Goal: Task Accomplishment & Management: Manage account settings

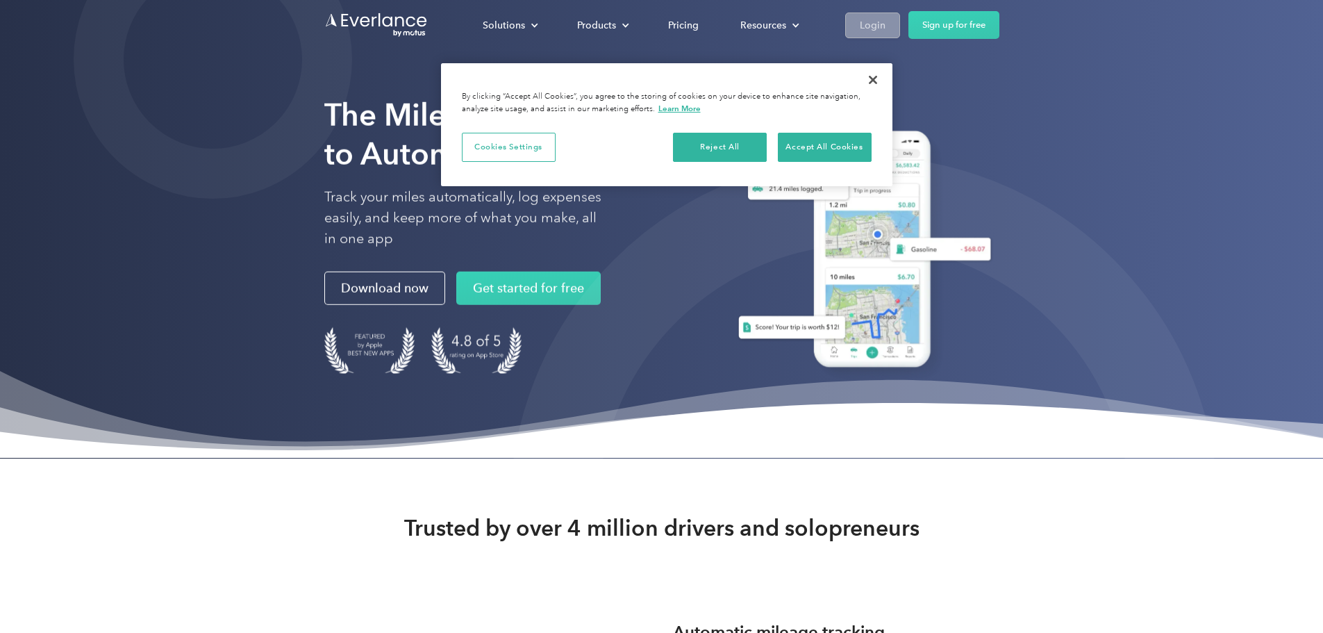
click at [886, 26] on div "Login" at bounding box center [873, 25] width 26 height 17
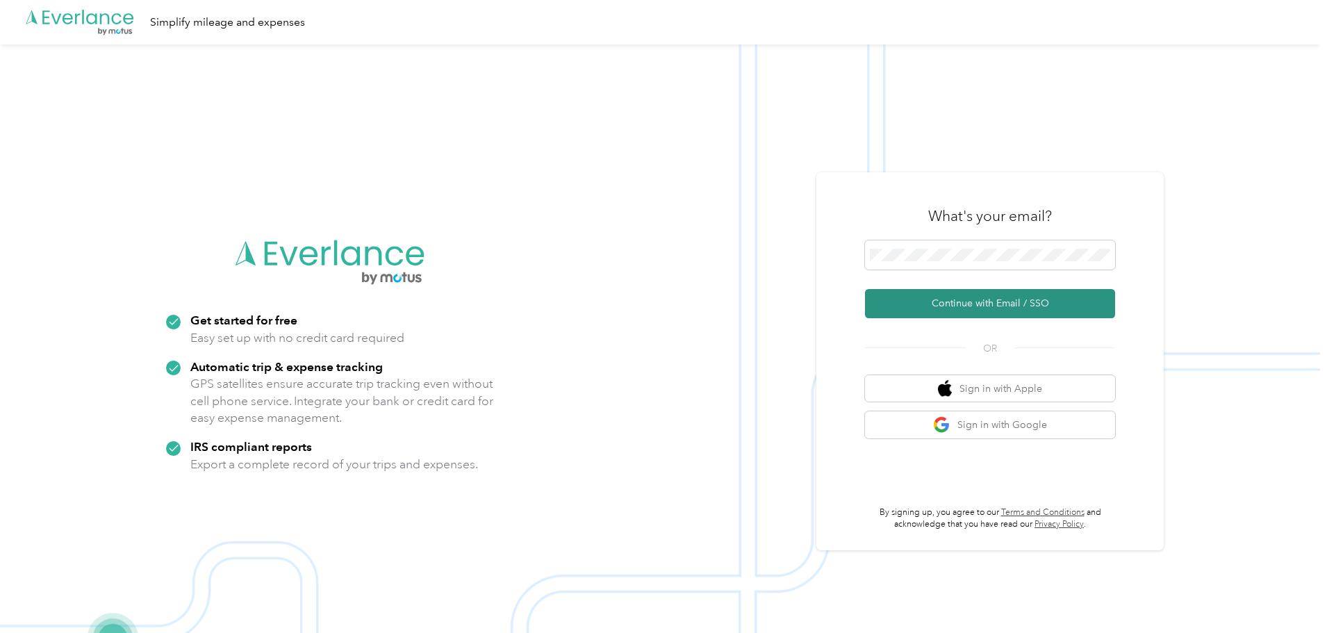
click at [1009, 306] on button "Continue with Email / SSO" at bounding box center [990, 303] width 250 height 29
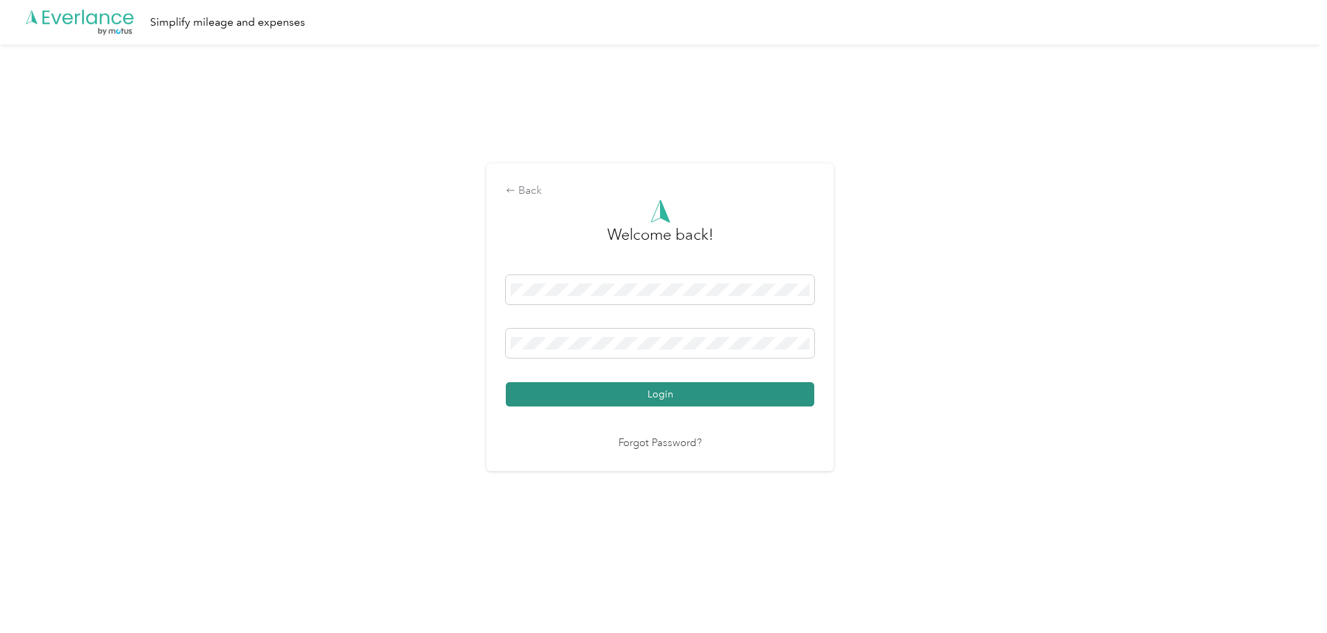
click at [654, 399] on button "Login" at bounding box center [660, 394] width 308 height 24
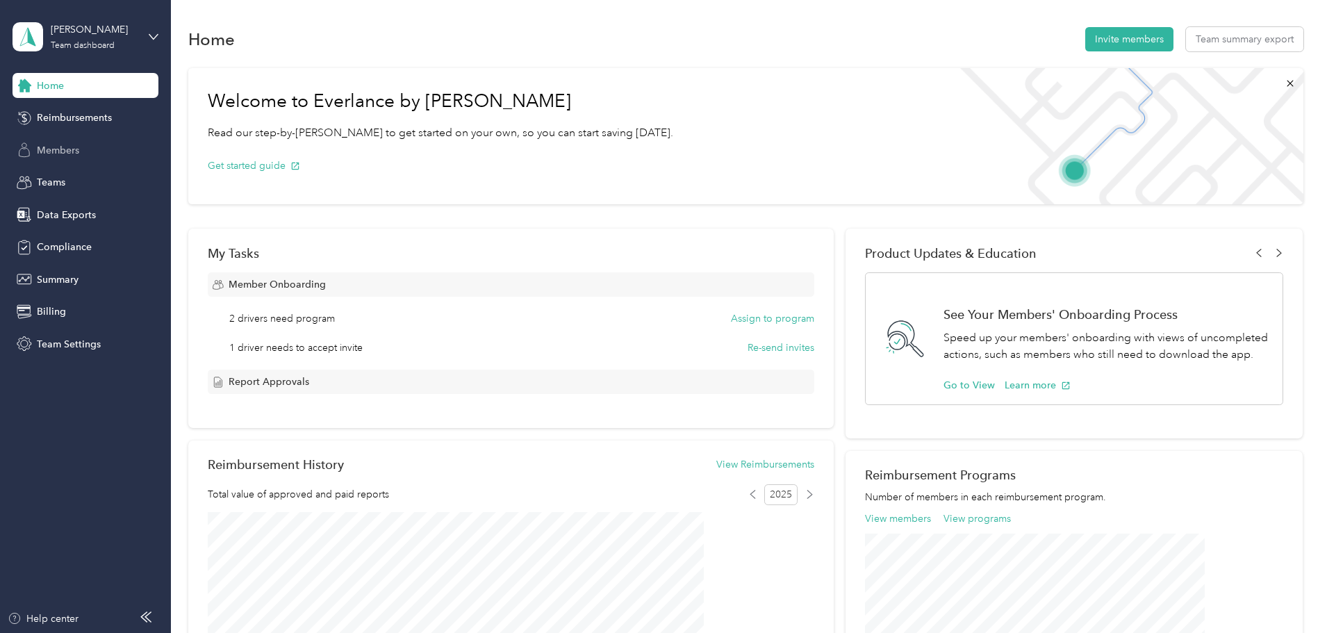
click at [60, 144] on span "Members" at bounding box center [58, 150] width 42 height 15
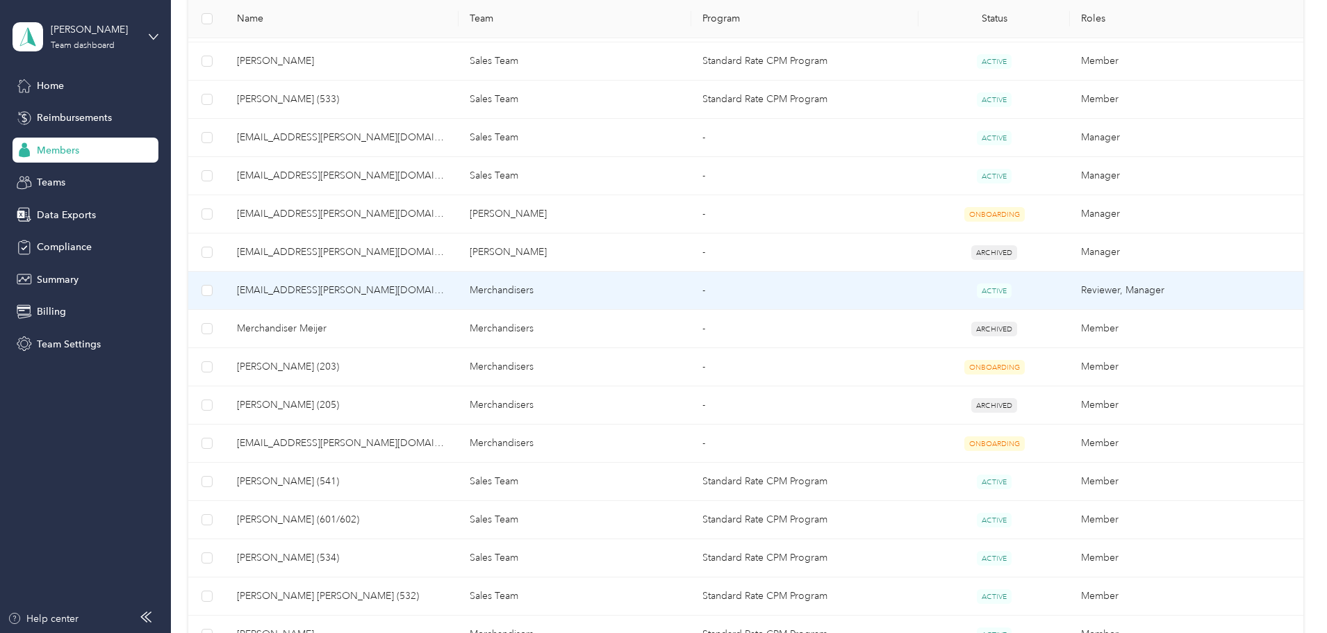
scroll to position [625, 0]
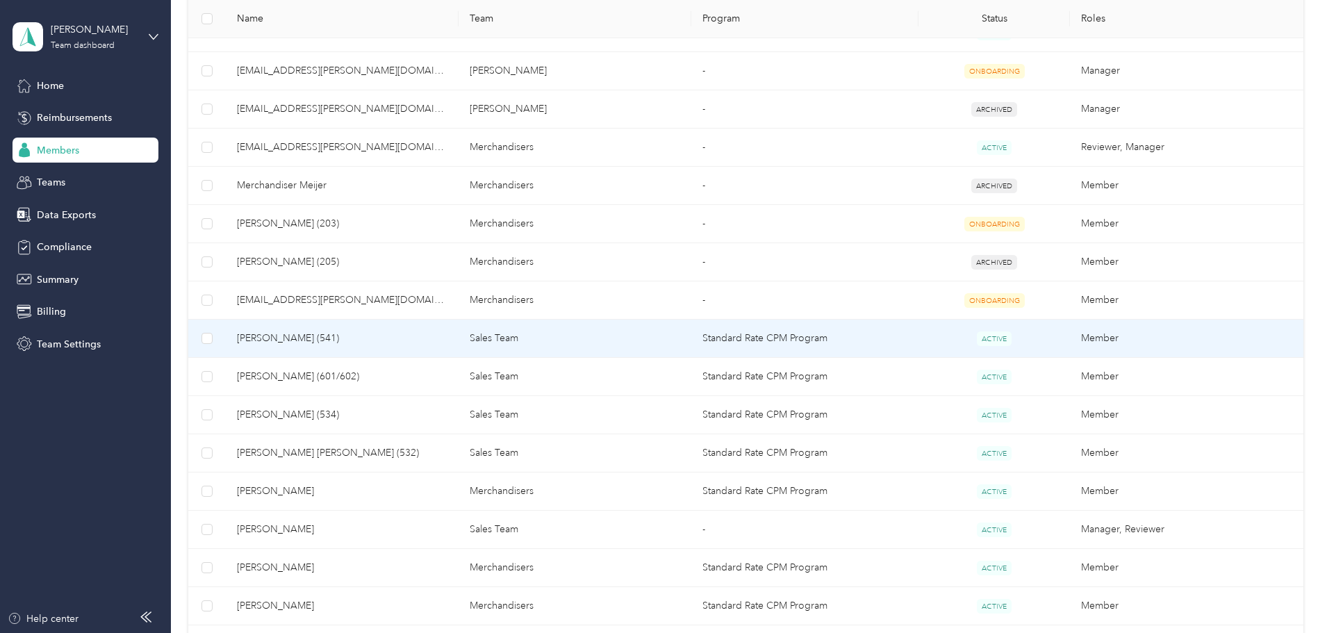
click at [397, 339] on span "[PERSON_NAME] (541)" at bounding box center [342, 338] width 210 height 15
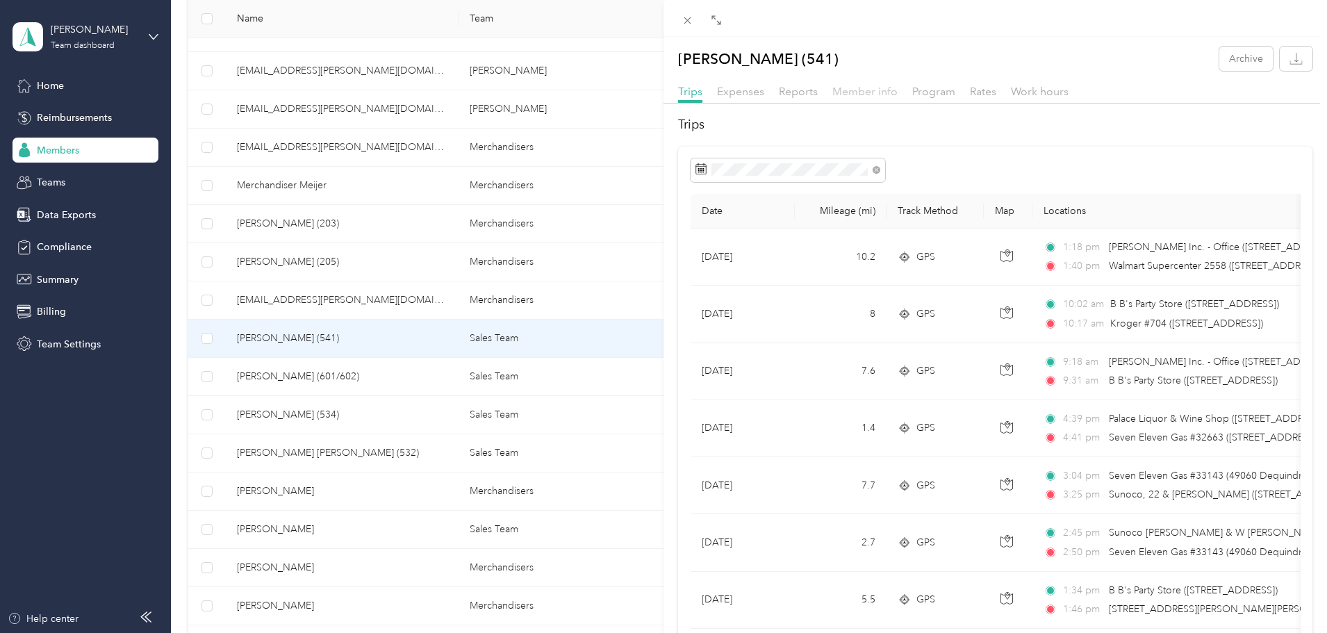
click at [865, 90] on span "Member info" at bounding box center [864, 91] width 65 height 13
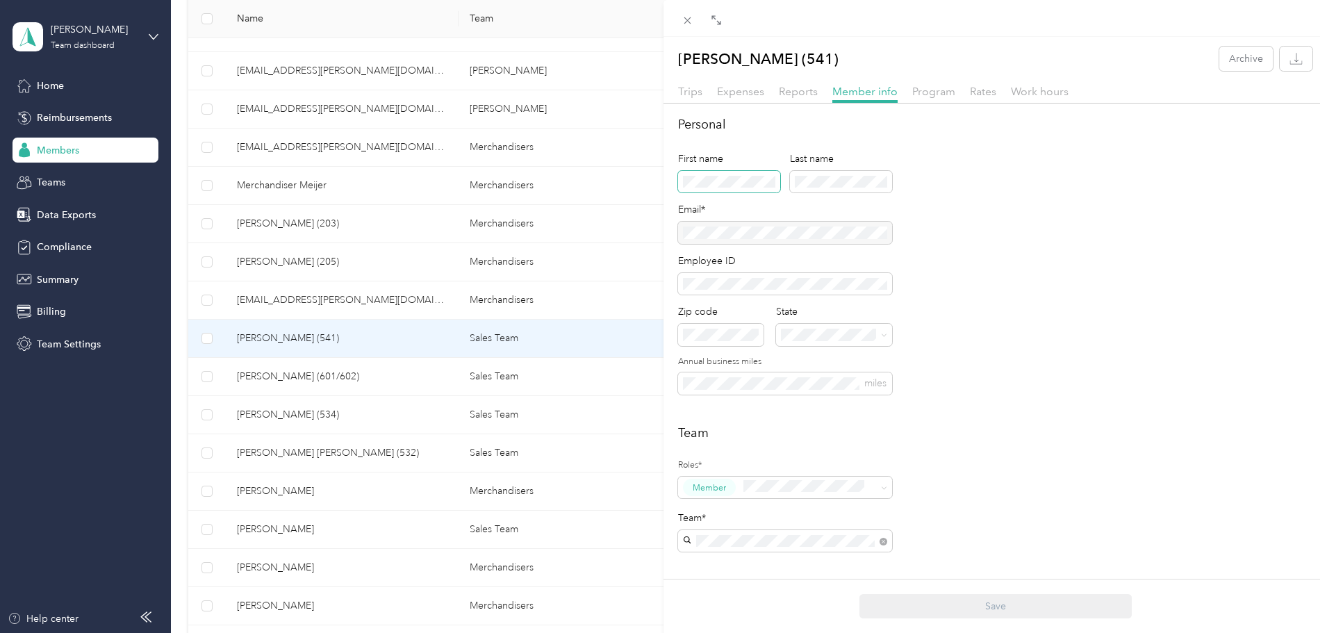
click at [629, 179] on div "[PERSON_NAME] (541) Archive Trips Expenses Reports Member info Program Rates Wo…" at bounding box center [663, 316] width 1327 height 633
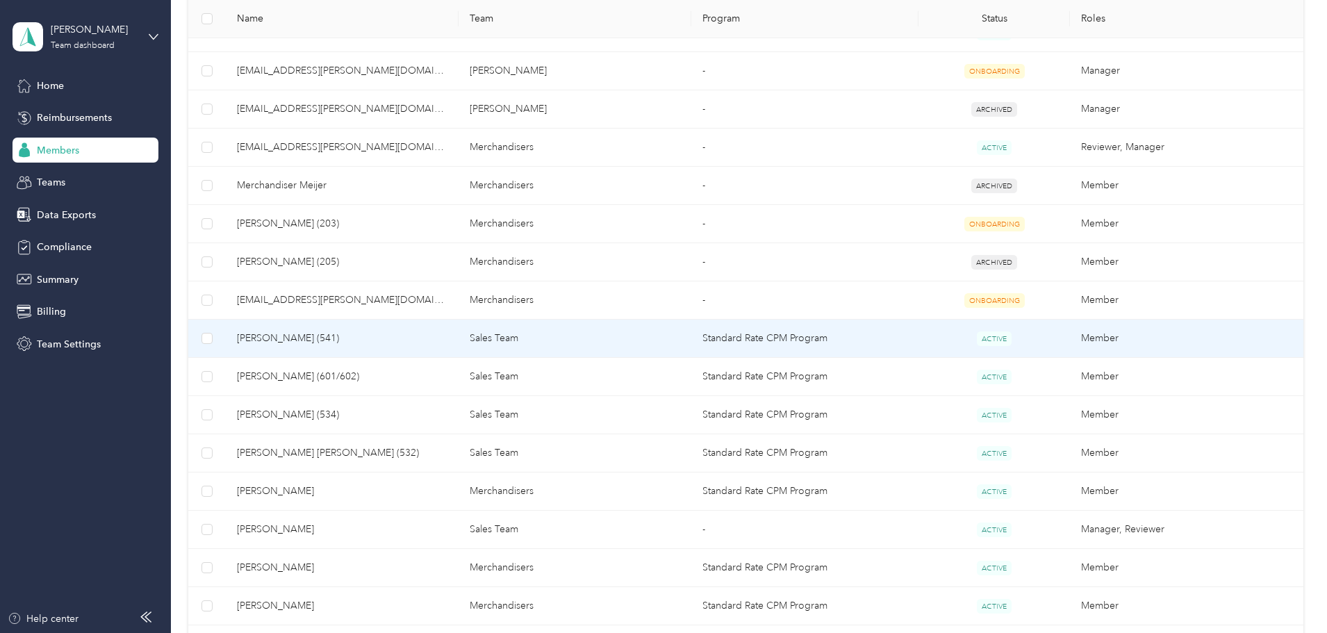
click at [418, 338] on span "[PERSON_NAME] (541)" at bounding box center [342, 338] width 210 height 15
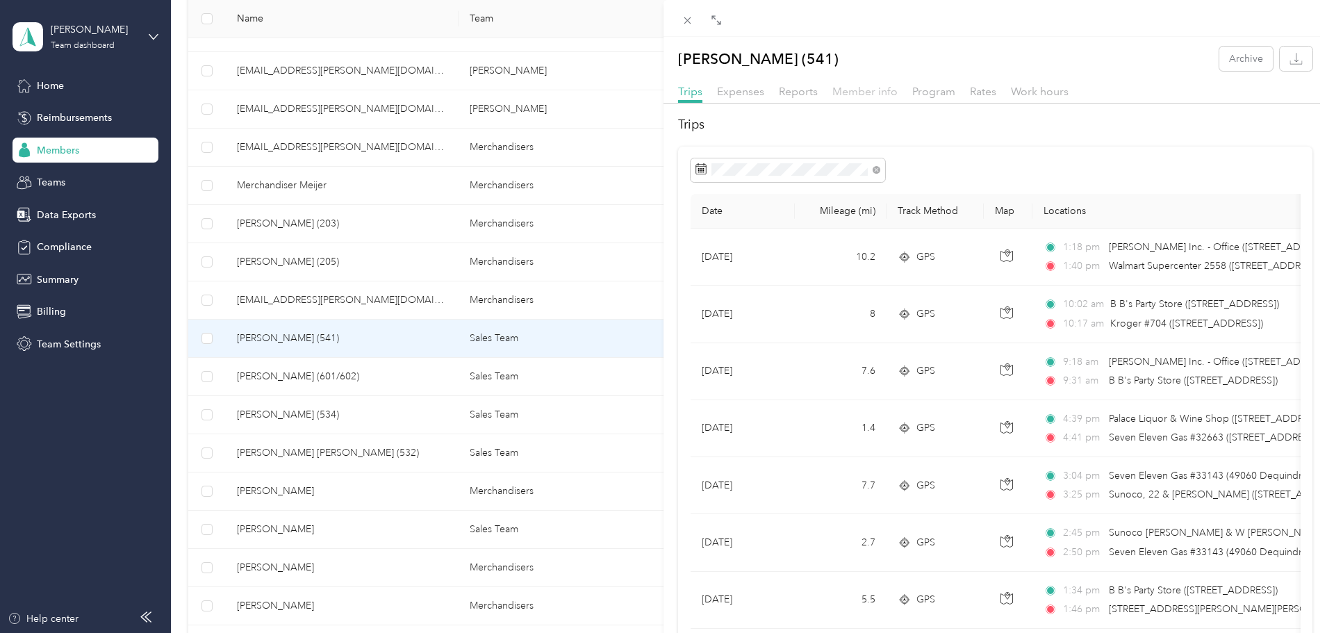
click at [866, 88] on span "Member info" at bounding box center [864, 91] width 65 height 13
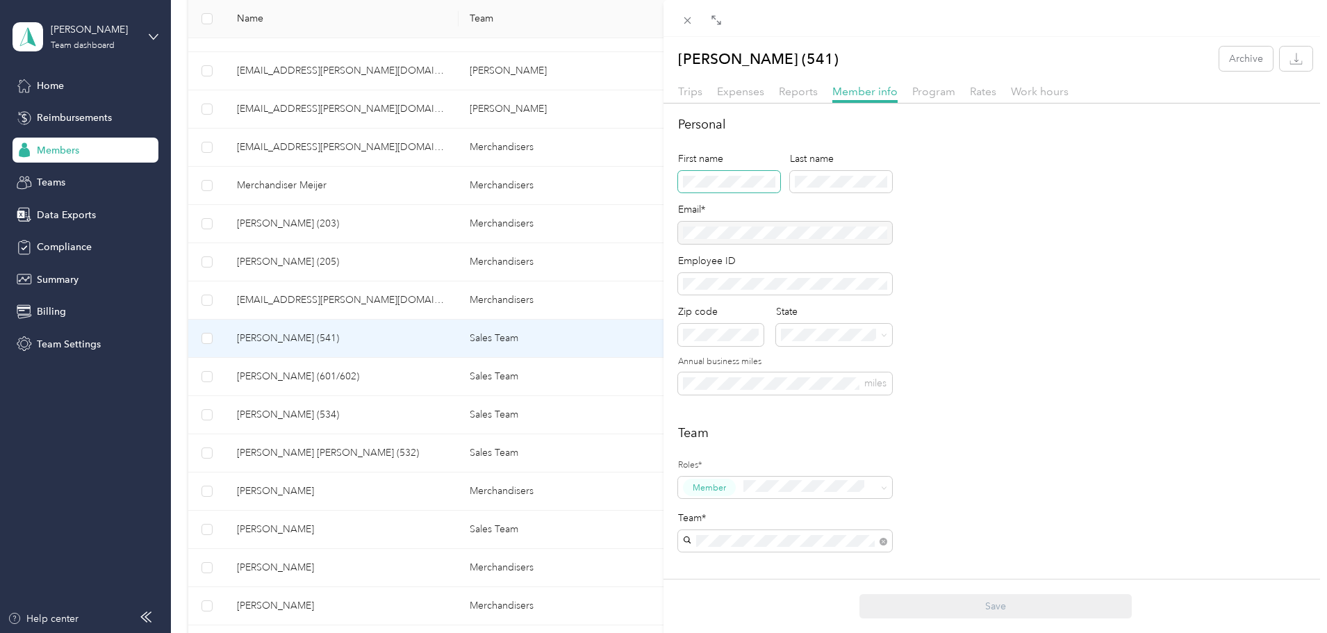
click at [664, 185] on div "Personal First name Last name Email* Employee ID Zip code State Annual business…" at bounding box center [994, 545] width 663 height 861
click at [722, 185] on div "First name Last name" at bounding box center [785, 176] width 214 height 51
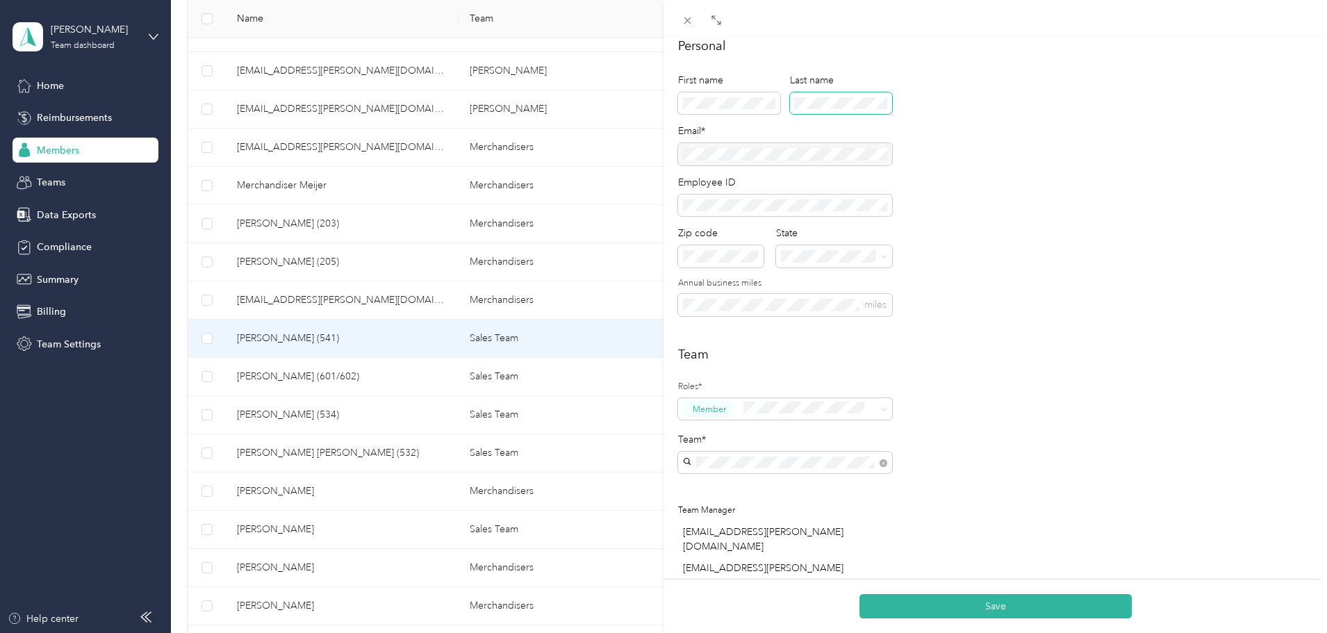
scroll to position [139, 0]
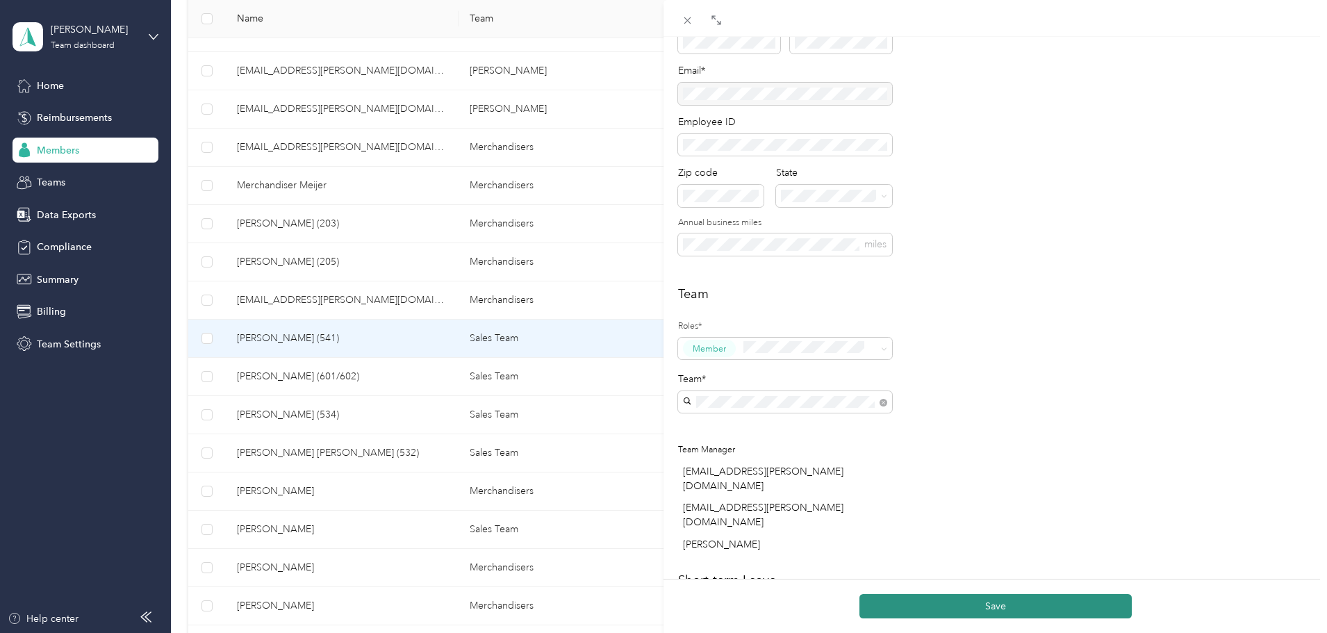
click at [995, 611] on button "Save" at bounding box center [995, 606] width 272 height 24
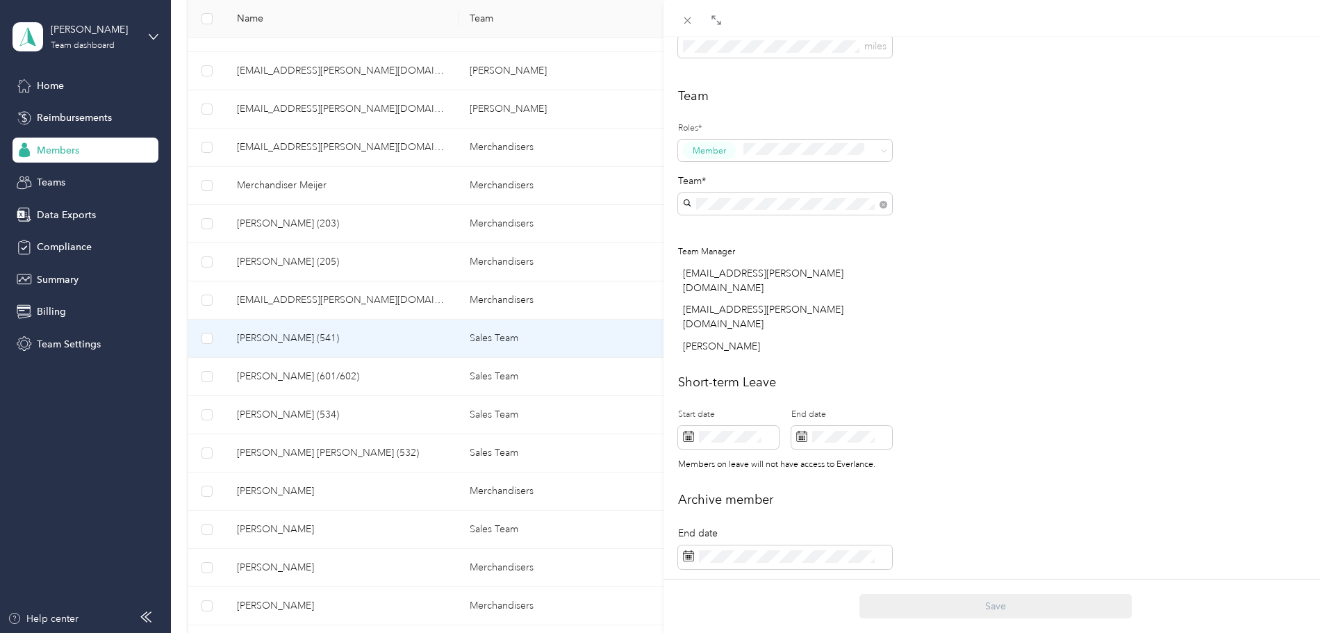
scroll to position [385, 0]
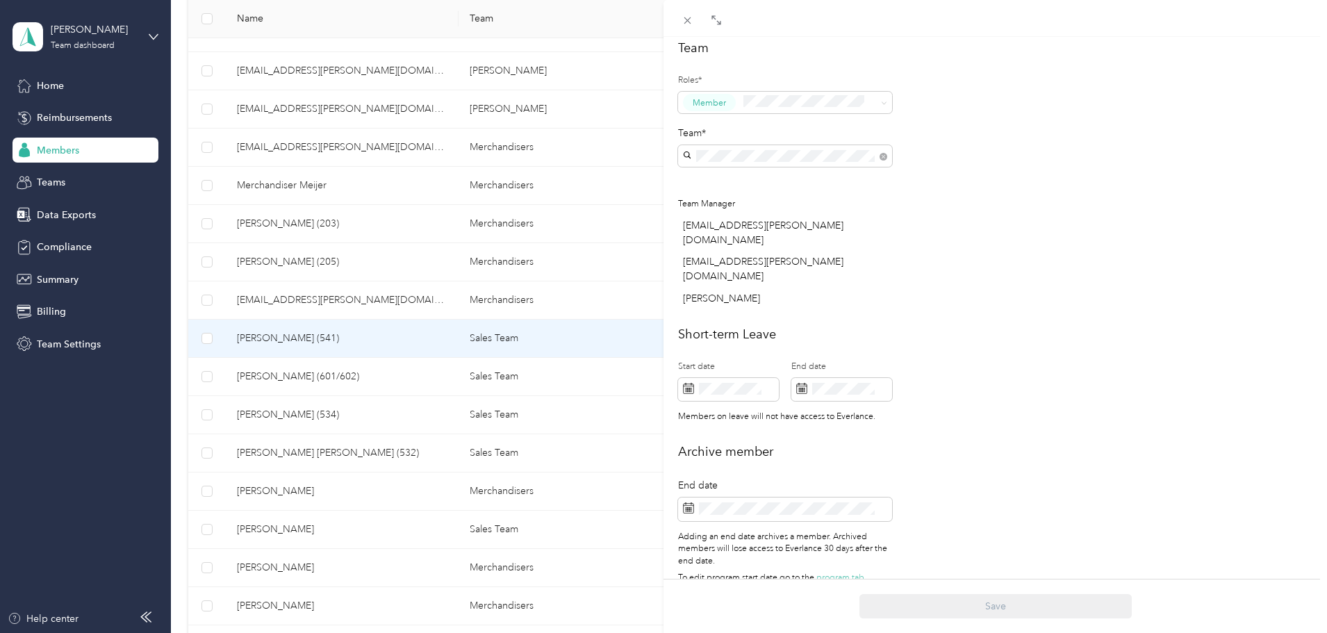
click at [252, 108] on div "[PERSON_NAME] (541) Archive Trips Expenses Reports Member info Program Rates Wo…" at bounding box center [663, 316] width 1327 height 633
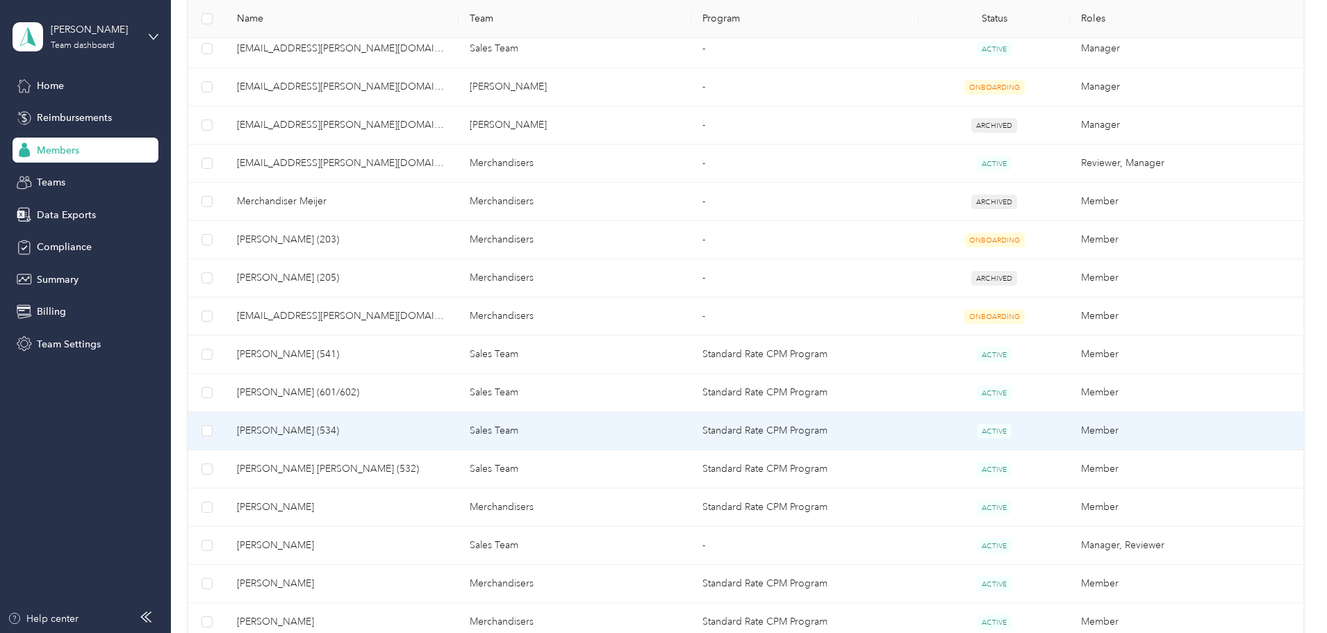
scroll to position [470, 0]
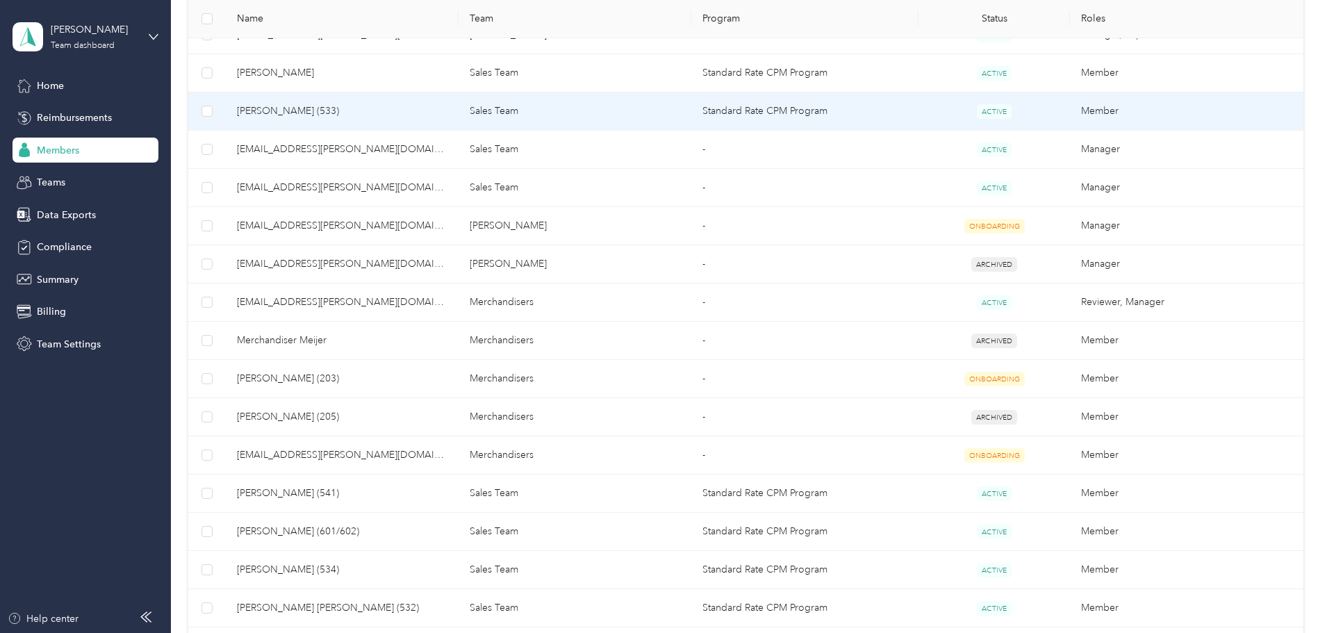
click at [376, 106] on span "[PERSON_NAME] (533)" at bounding box center [342, 110] width 210 height 15
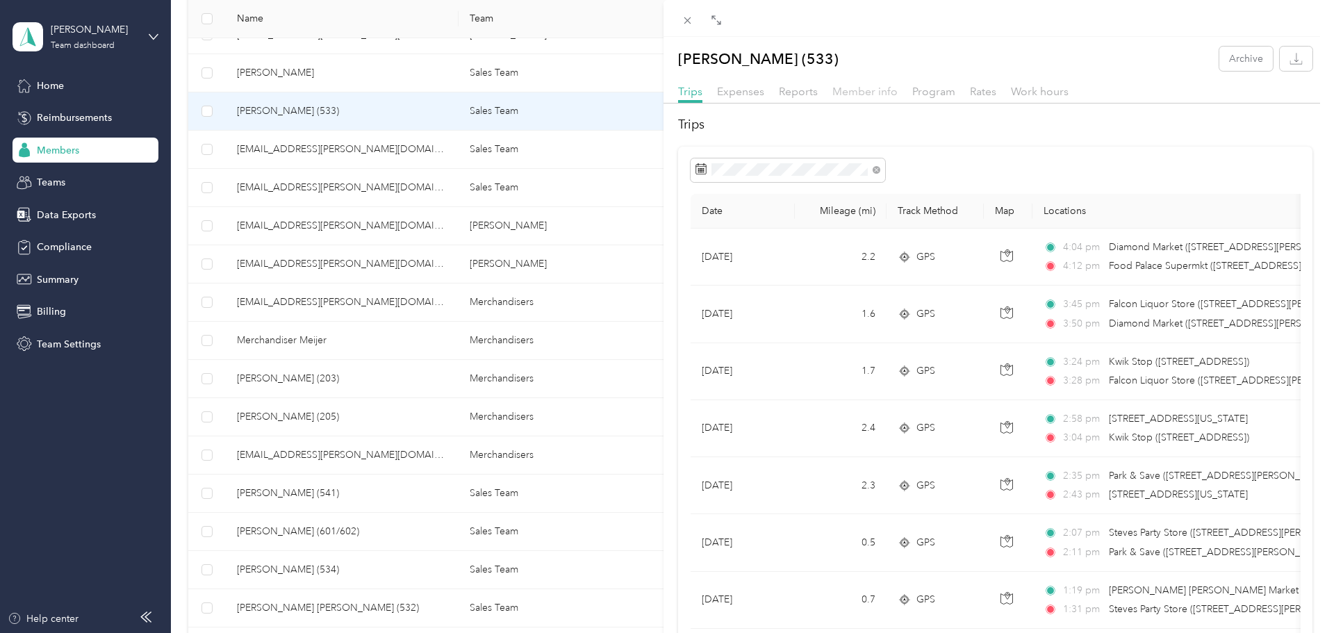
click at [873, 92] on span "Member info" at bounding box center [864, 91] width 65 height 13
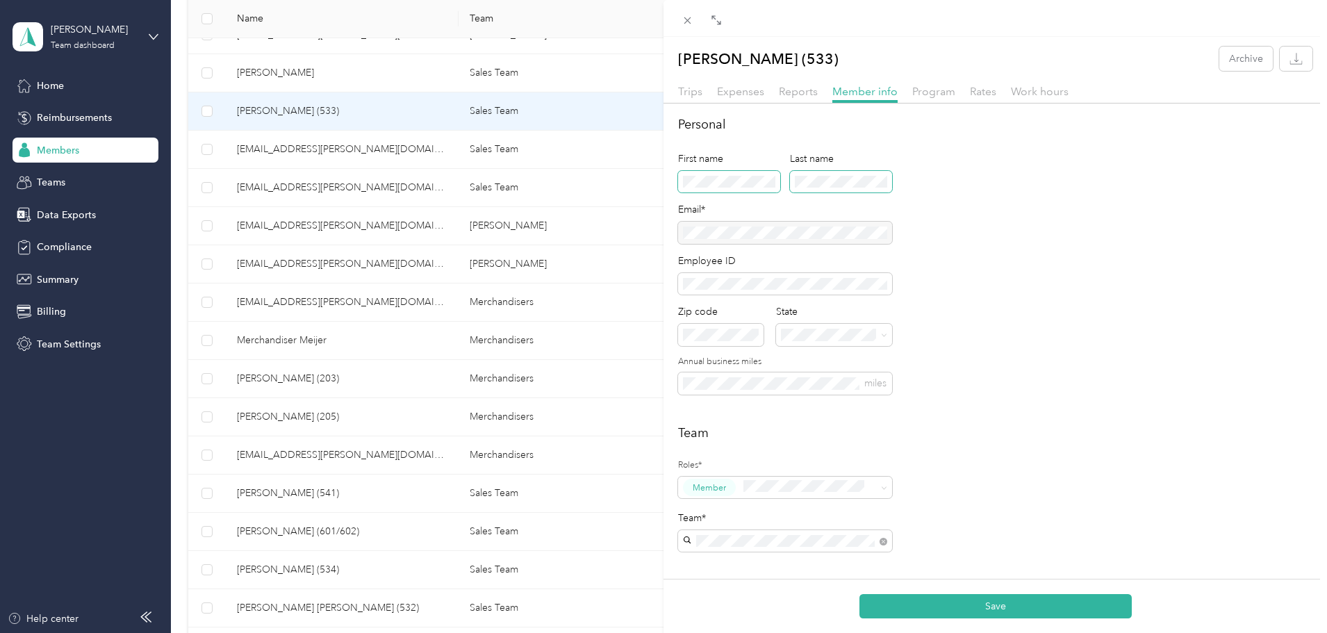
click at [740, 192] on div "First name Last name" at bounding box center [785, 176] width 214 height 51
click at [1000, 604] on button "Save" at bounding box center [995, 606] width 272 height 24
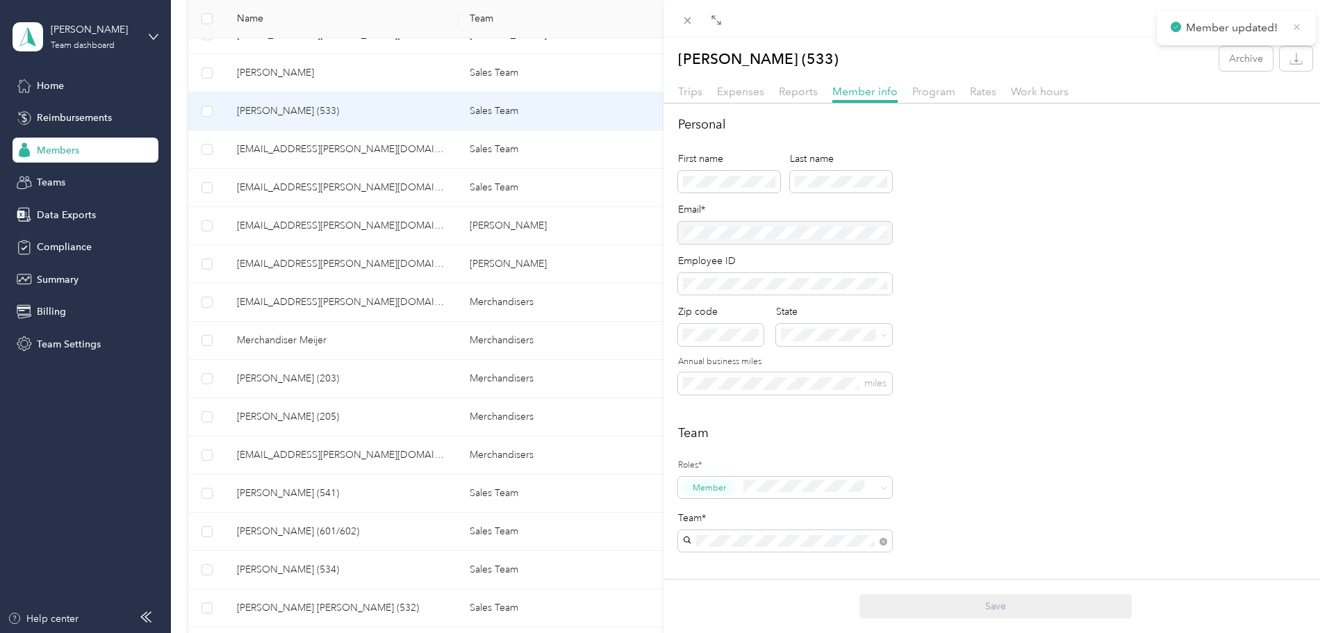
click at [1295, 24] on icon at bounding box center [1296, 27] width 10 height 13
click at [60, 148] on div "[PERSON_NAME] (533) Archive Trips Expenses Reports Member info Program Rates Wo…" at bounding box center [663, 316] width 1327 height 633
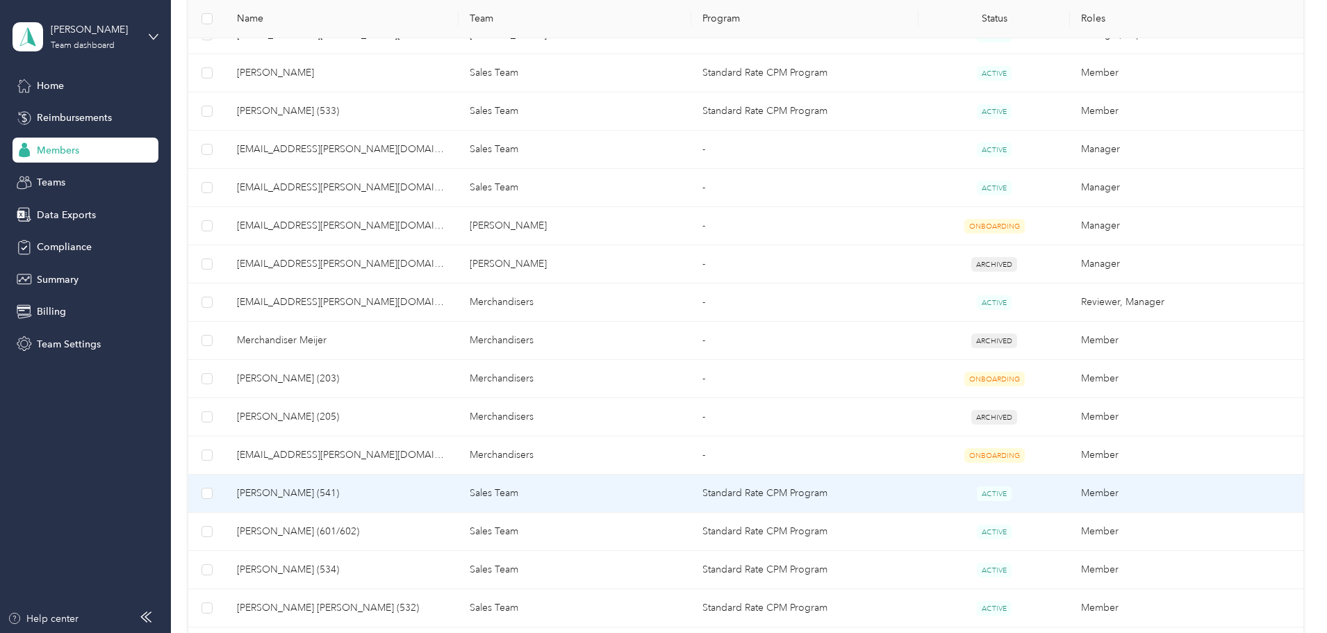
scroll to position [331, 0]
